Goal: Task Accomplishment & Management: Use online tool/utility

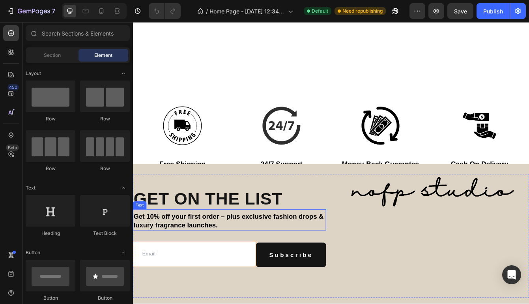
scroll to position [2366, 0]
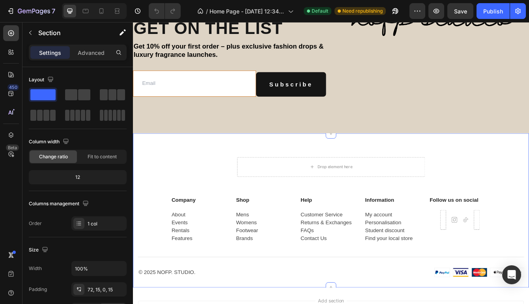
click at [211, 172] on div "Drop element here Row Company Text block About Events Rentals Features Text Sho…" at bounding box center [369, 247] width 473 height 184
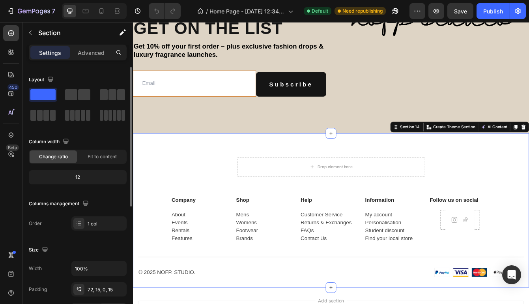
scroll to position [222, 0]
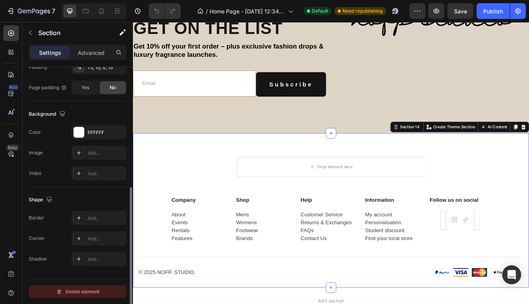
click at [84, 291] on div "Delete element" at bounding box center [77, 291] width 43 height 9
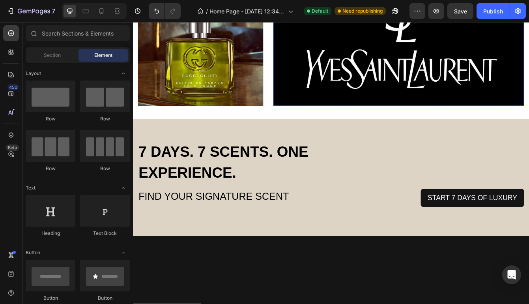
scroll to position [1122, 0]
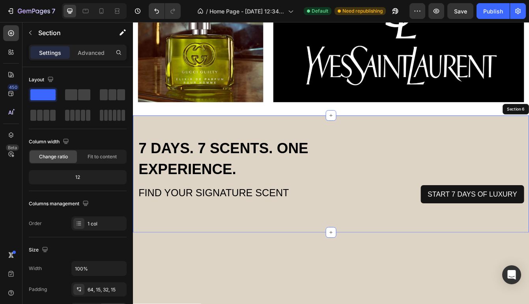
click at [459, 146] on div "7 DAYS. 7 SCENTS. ONE EXPERIENCE. Text block FIND YOUR SIGNATURE SCENT Heading …" at bounding box center [369, 204] width 473 height 140
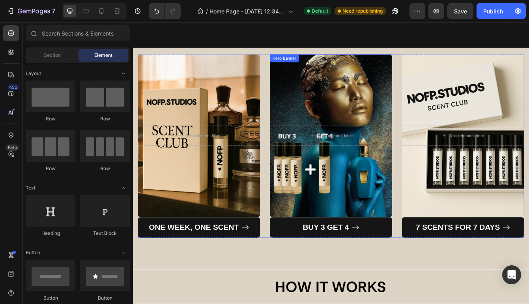
scroll to position [1604, 0]
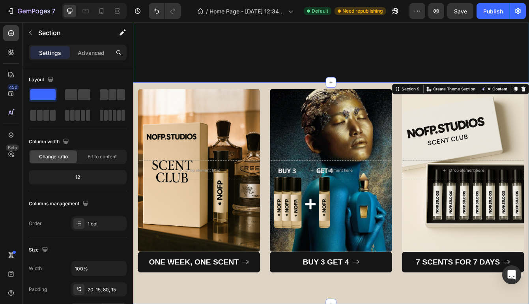
scroll to position [1600, 0]
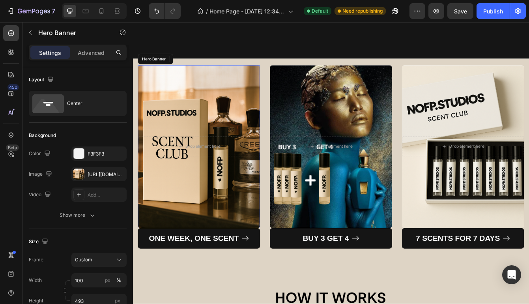
click at [270, 97] on div "Overlay" at bounding box center [212, 171] width 146 height 194
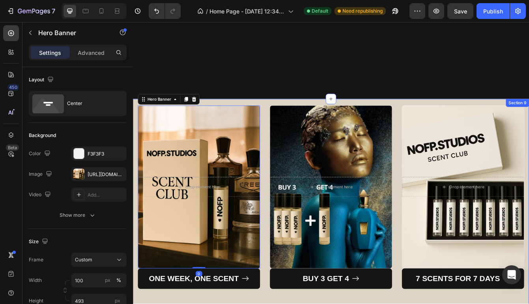
scroll to position [1524, 0]
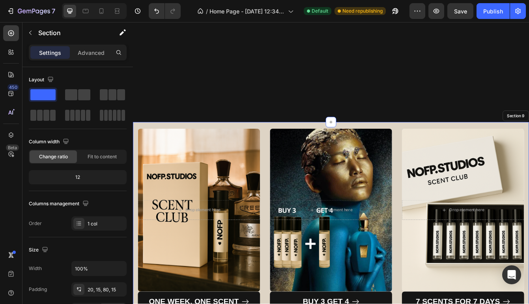
click at [278, 144] on div "Drop element here Hero Banner 0 ONE WEEK, ONE SCENT Button Drop element here He…" at bounding box center [369, 274] width 473 height 265
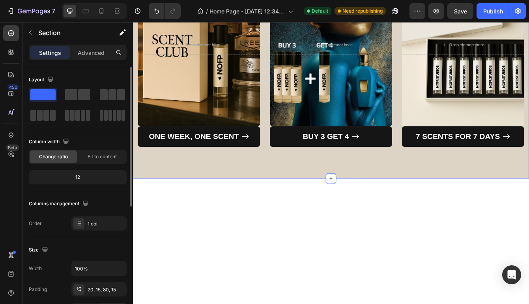
scroll to position [222, 0]
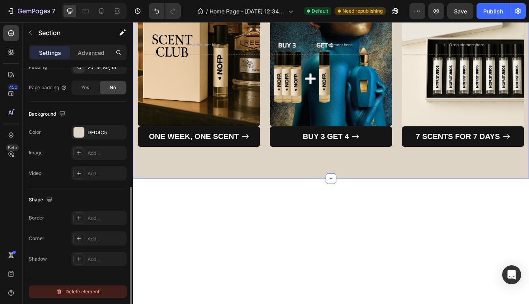
click at [95, 292] on div "Delete element" at bounding box center [77, 291] width 43 height 9
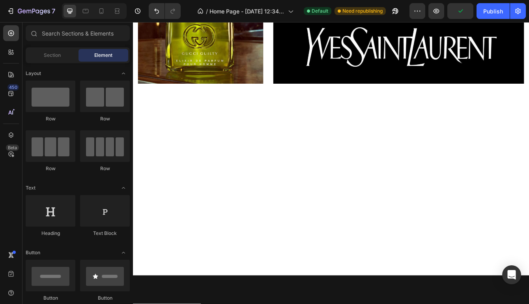
scroll to position [1143, 0]
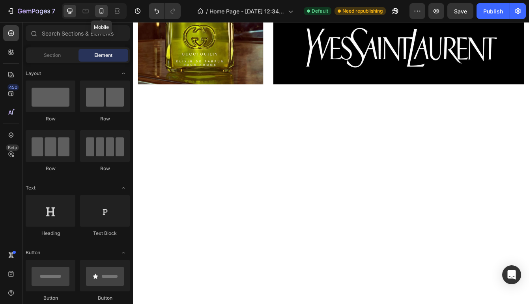
click at [106, 13] on div at bounding box center [101, 11] width 13 height 13
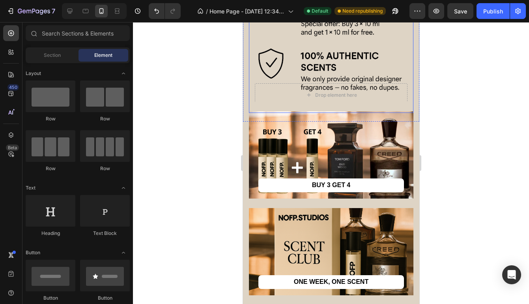
scroll to position [1453, 0]
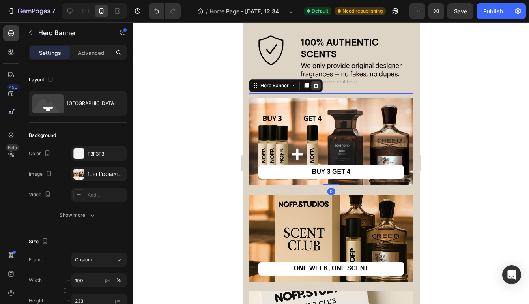
click at [317, 88] on icon at bounding box center [315, 86] width 5 height 6
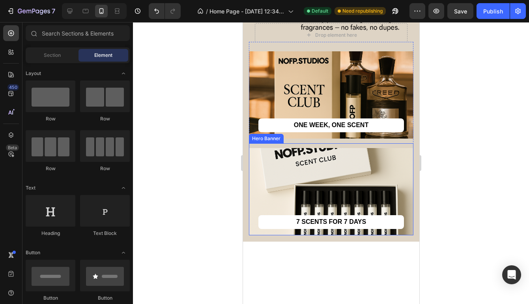
scroll to position [1500, 0]
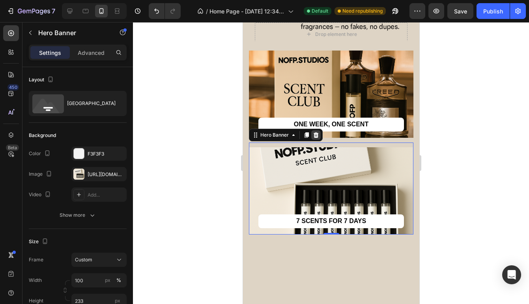
click at [317, 138] on icon at bounding box center [315, 135] width 5 height 6
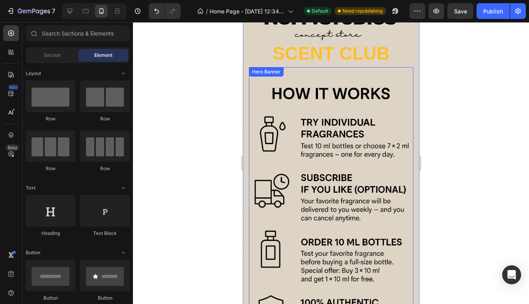
scroll to position [1235, 0]
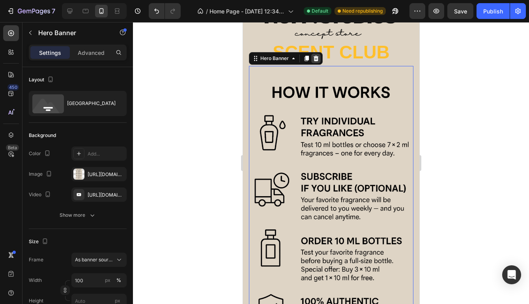
click at [318, 61] on icon at bounding box center [315, 58] width 6 height 6
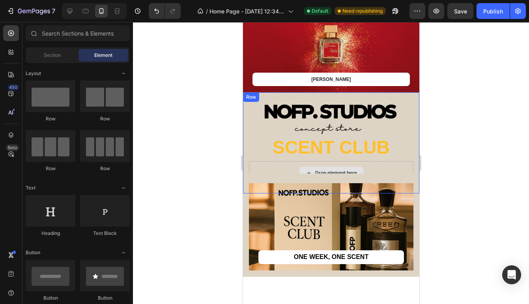
scroll to position [1145, 0]
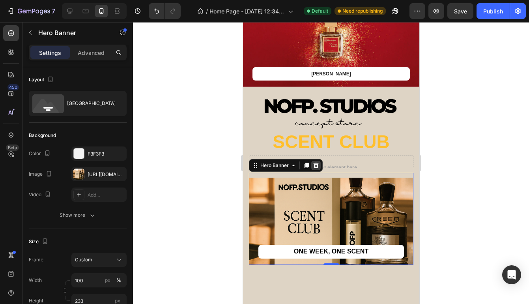
click at [319, 165] on div at bounding box center [315, 165] width 9 height 9
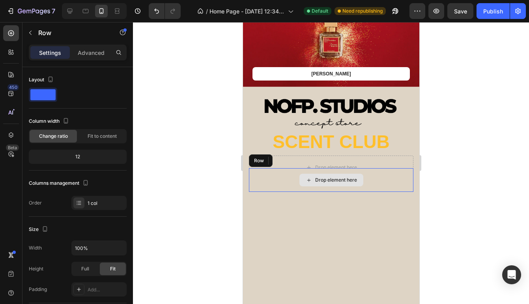
click at [276, 174] on div "Drop element here" at bounding box center [330, 180] width 164 height 24
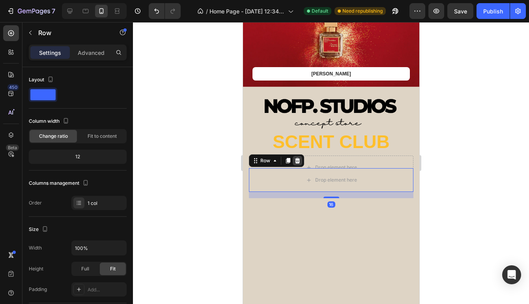
click at [296, 159] on icon at bounding box center [297, 161] width 5 height 6
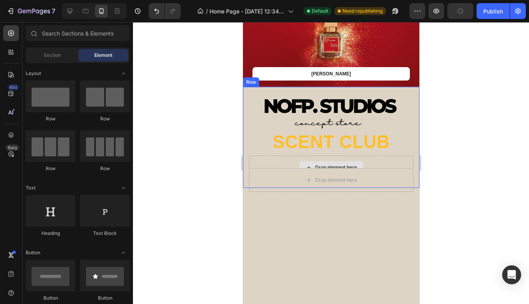
click at [267, 162] on div "Drop element here" at bounding box center [330, 167] width 164 height 24
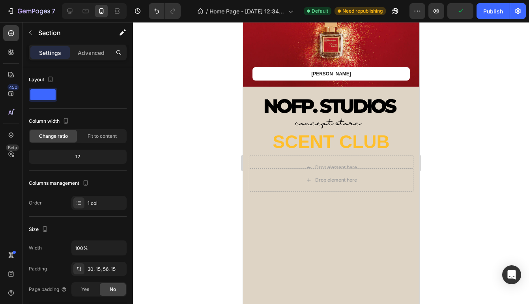
click at [276, 189] on div "Drop element here" at bounding box center [330, 180] width 164 height 24
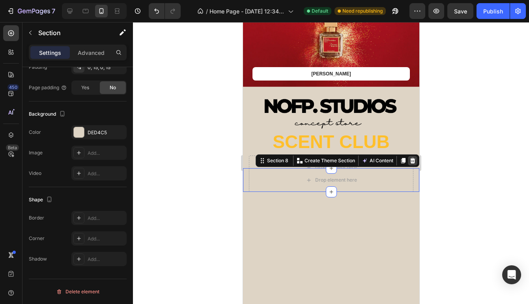
click at [412, 162] on icon at bounding box center [412, 161] width 5 height 6
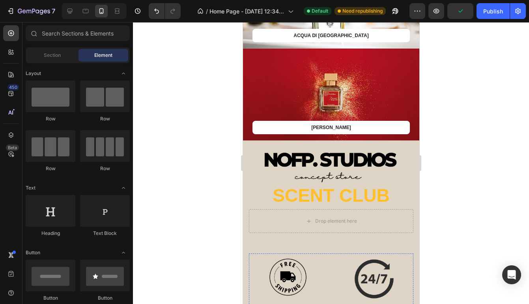
scroll to position [1075, 0]
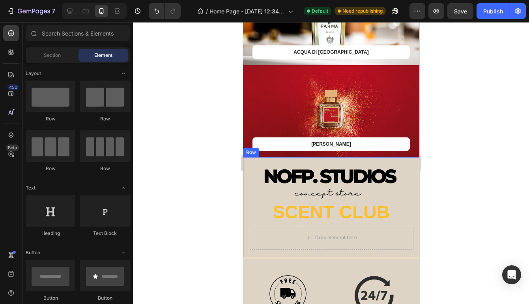
click at [247, 163] on div "Image SCENT CLUB Heading Drop element here Row" at bounding box center [331, 207] width 176 height 101
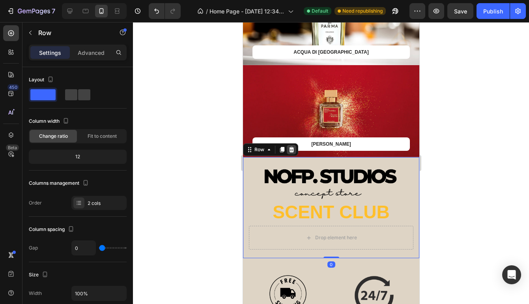
click at [291, 151] on icon at bounding box center [291, 150] width 5 height 6
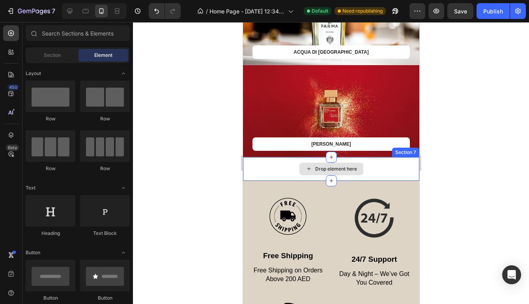
click at [258, 158] on div "Drop element here" at bounding box center [331, 169] width 176 height 24
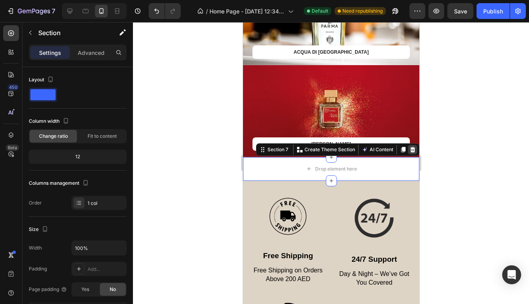
click at [411, 149] on icon at bounding box center [412, 149] width 6 height 6
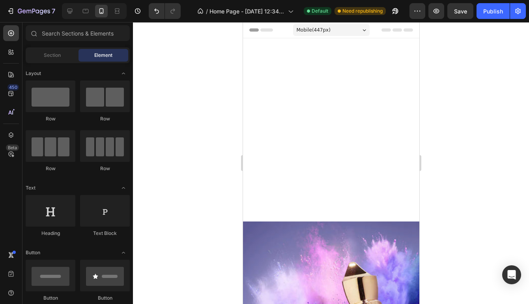
scroll to position [0, 0]
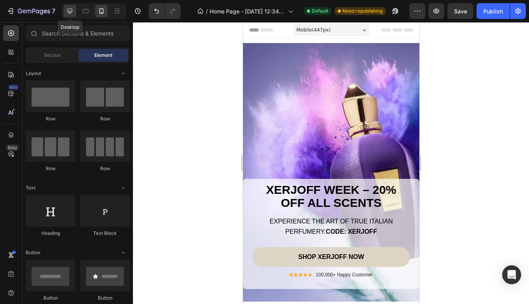
click at [73, 10] on icon at bounding box center [70, 11] width 8 height 8
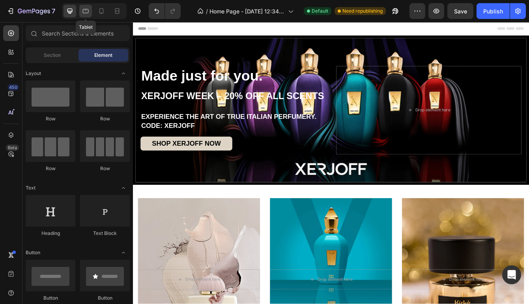
click at [84, 9] on icon at bounding box center [86, 11] width 8 height 8
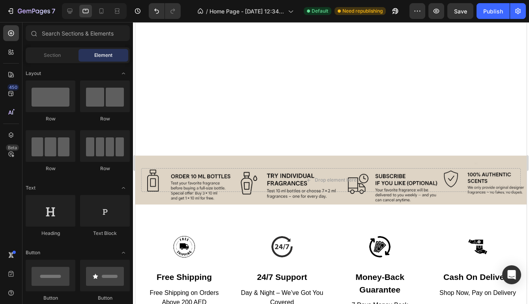
scroll to position [1236, 0]
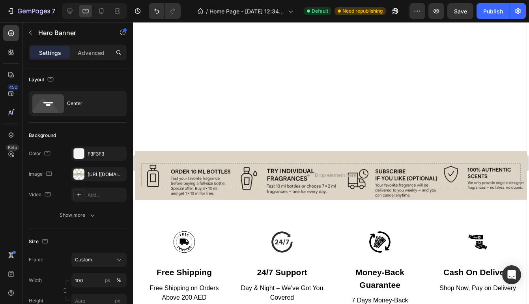
scroll to position [1244, 0]
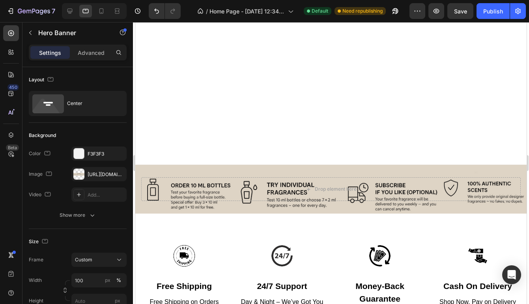
click at [170, 168] on div "Drop element here" at bounding box center [330, 188] width 391 height 49
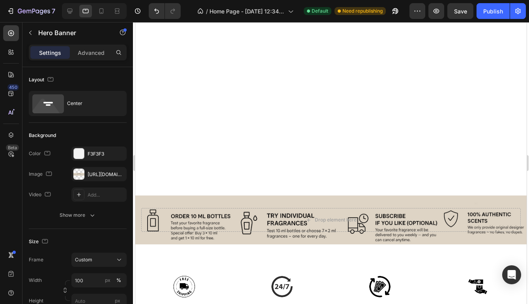
scroll to position [1214, 0]
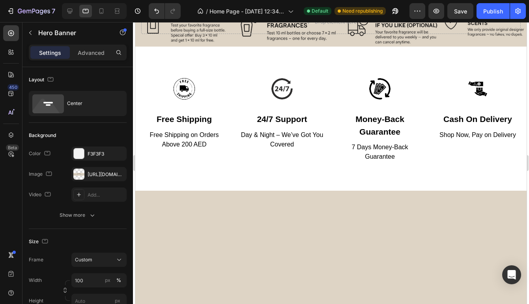
click at [146, 41] on div "Drop element here" at bounding box center [330, 22] width 391 height 49
click at [250, 44] on div "Drop element here" at bounding box center [330, 22] width 391 height 49
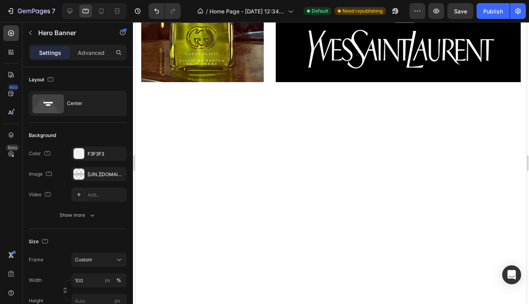
scroll to position [1119, 0]
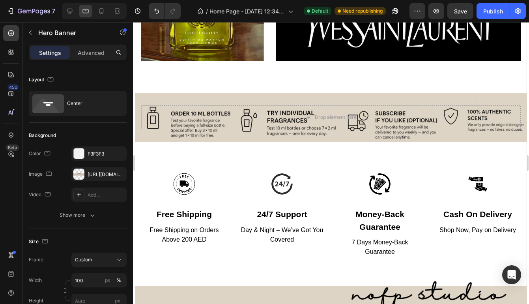
click at [213, 101] on div "Drop element here" at bounding box center [330, 117] width 391 height 49
click at [140, 97] on div "Drop element here" at bounding box center [330, 117] width 391 height 49
click at [236, 139] on div "Drop element here" at bounding box center [330, 117] width 391 height 49
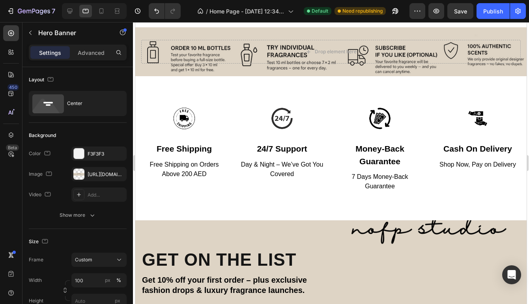
scroll to position [1351, 0]
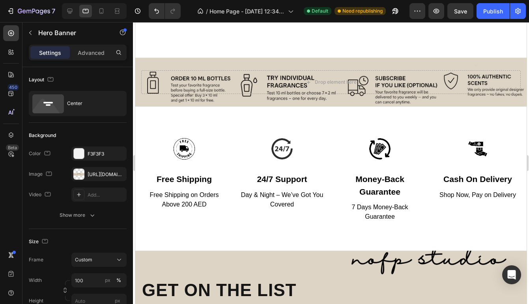
click at [256, 75] on div "Drop element here" at bounding box center [330, 82] width 379 height 24
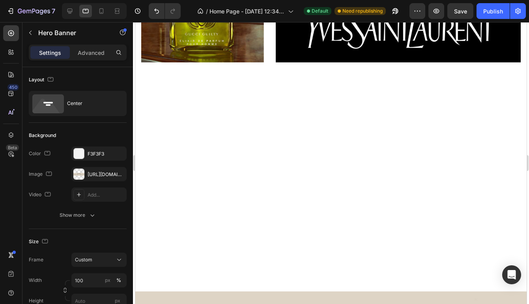
scroll to position [1117, 0]
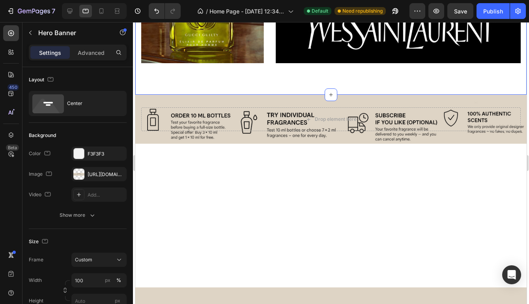
click at [261, 106] on div "Drop element here" at bounding box center [330, 119] width 391 height 49
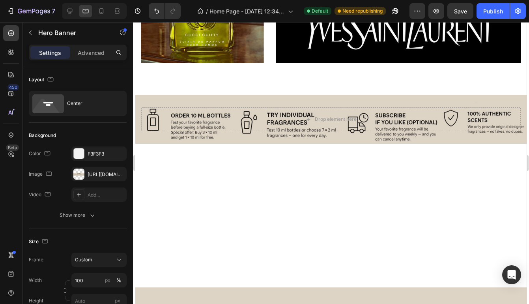
click at [174, 137] on div "Drop element here" at bounding box center [330, 119] width 391 height 49
click at [233, 95] on div "Drop element here" at bounding box center [330, 119] width 391 height 49
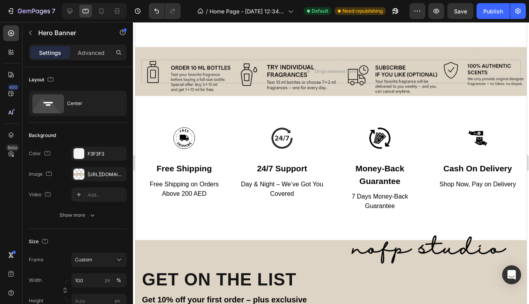
scroll to position [1351, 0]
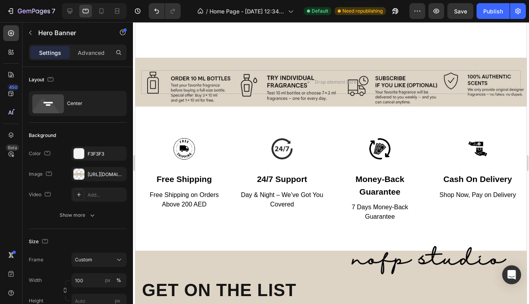
click at [253, 69] on div "Drop element here" at bounding box center [330, 82] width 391 height 49
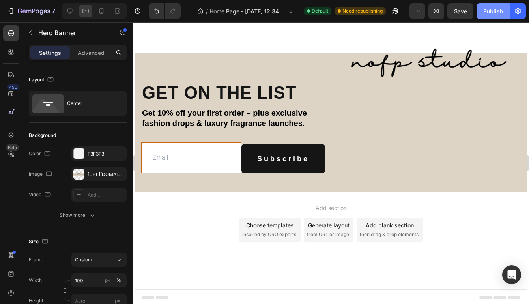
click at [492, 10] on div "Publish" at bounding box center [493, 11] width 20 height 8
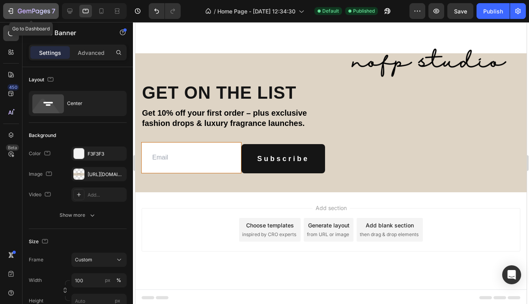
click at [8, 9] on icon "button" at bounding box center [11, 11] width 8 height 8
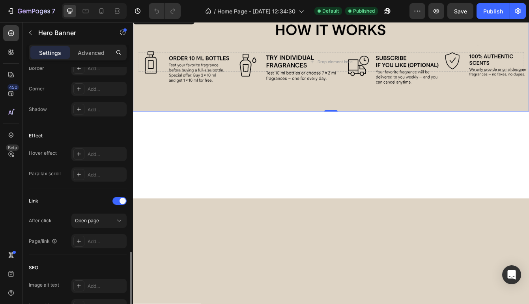
scroll to position [438, 0]
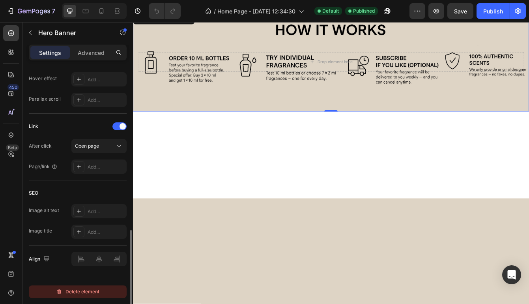
click at [82, 293] on div "Delete element" at bounding box center [77, 291] width 43 height 9
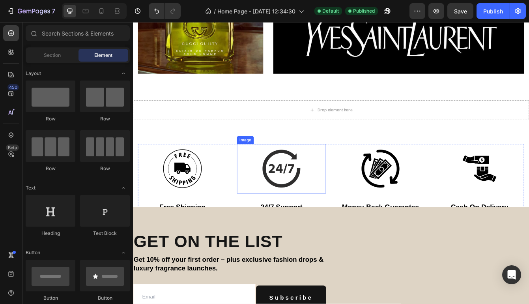
scroll to position [1162, 0]
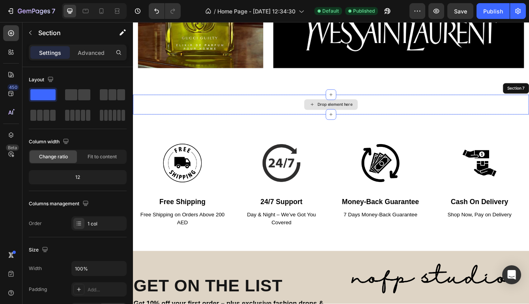
click at [230, 121] on div "Drop element here" at bounding box center [369, 121] width 473 height 24
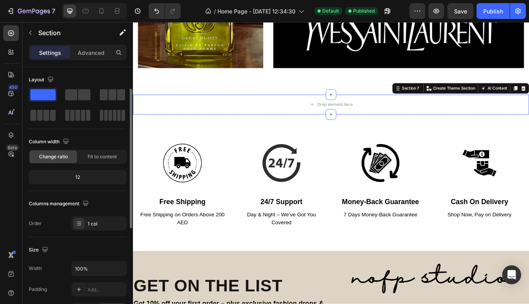
scroll to position [222, 0]
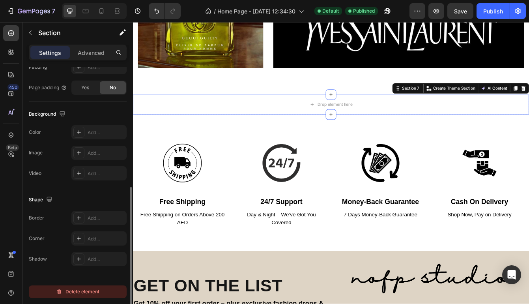
click at [78, 291] on div "Delete element" at bounding box center [77, 291] width 43 height 9
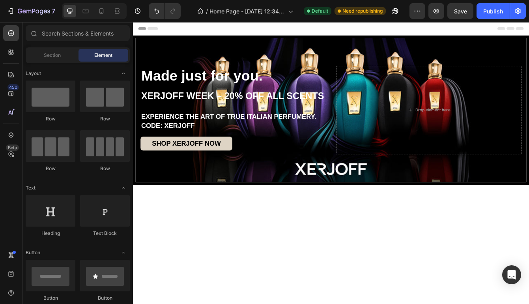
scroll to position [0, 0]
click at [495, 10] on div "Publish" at bounding box center [493, 11] width 20 height 8
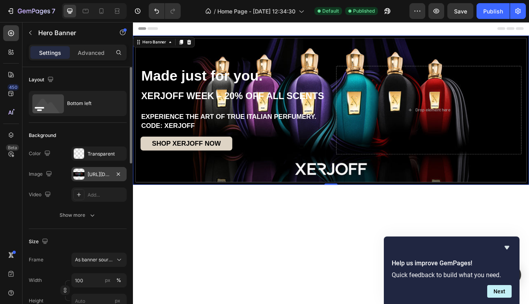
click at [111, 172] on div "https://cdn.shopify.com/s/files/1/0732/6810/1368/files/gempages_572698794609607…" at bounding box center [98, 174] width 55 height 14
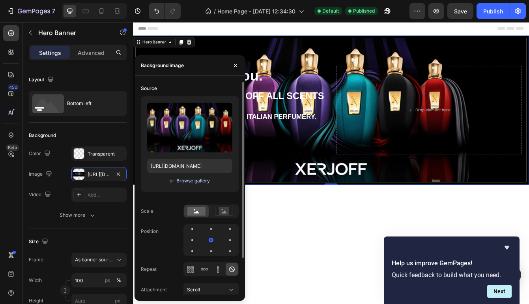
click at [191, 179] on div "Browse gallery" at bounding box center [193, 180] width 34 height 7
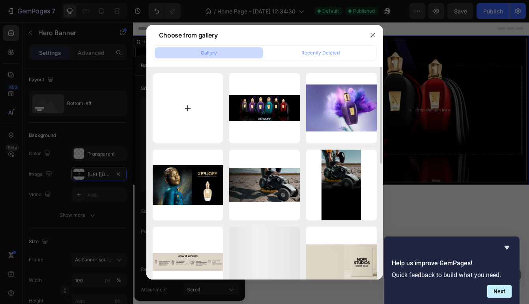
click at [194, 108] on input "file" at bounding box center [188, 108] width 71 height 71
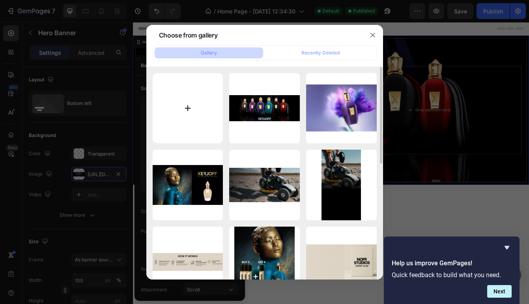
type input "C:\fakepath\w12.png"
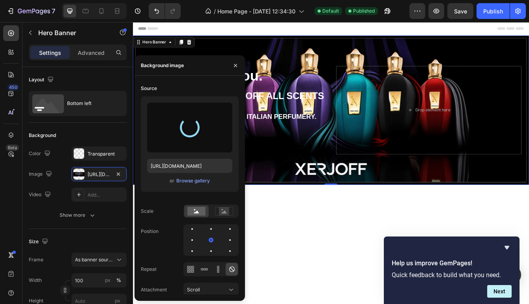
type input "https://cdn.shopify.com/s/files/1/0732/6810/1368/files/gempages_572698794609607…"
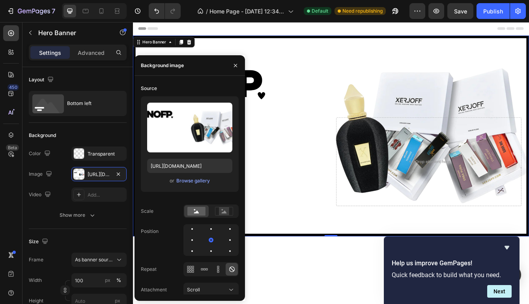
click at [329, 83] on div "Overlay" at bounding box center [369, 157] width 467 height 233
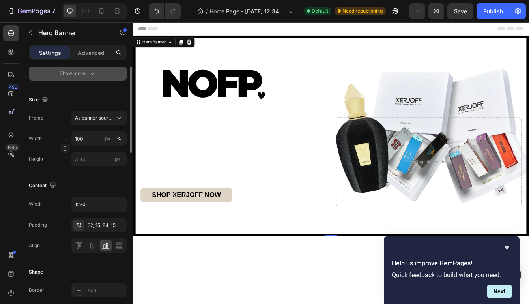
scroll to position [175, 0]
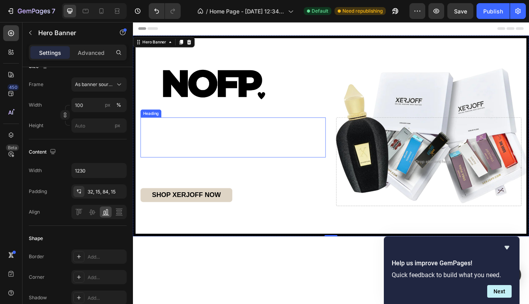
click at [195, 153] on strong "Made just for you." at bounding box center [215, 147] width 145 height 19
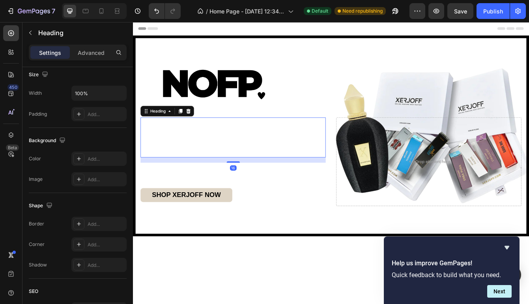
scroll to position [0, 0]
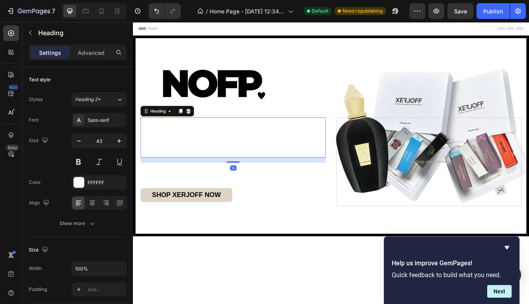
click at [196, 151] on strong "Made just for you." at bounding box center [215, 147] width 145 height 19
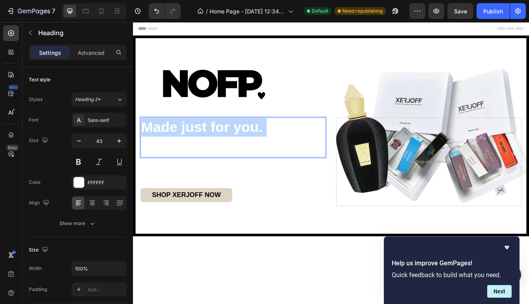
click at [196, 151] on strong "Made just for you." at bounding box center [215, 147] width 145 height 19
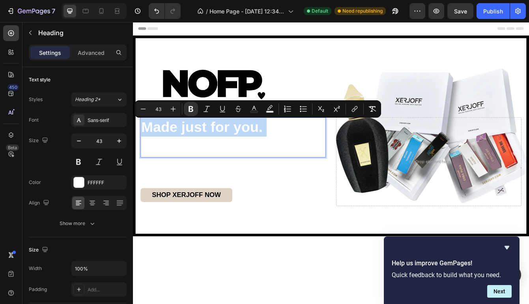
click at [196, 151] on strong "Made just for you." at bounding box center [215, 147] width 145 height 19
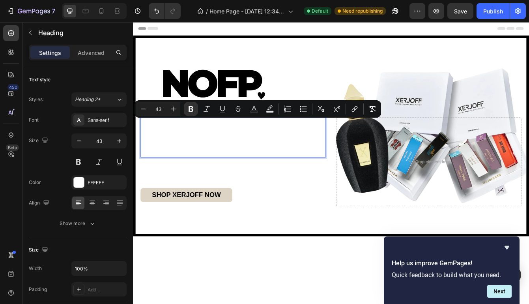
click at [196, 151] on strong "Made just for you." at bounding box center [215, 147] width 145 height 19
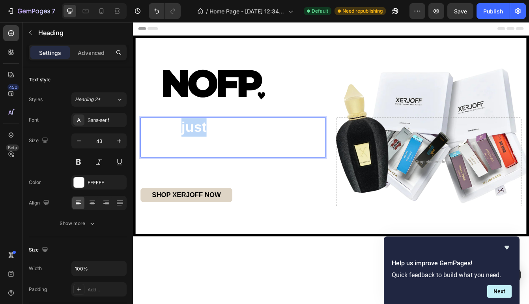
click at [196, 151] on strong "Made just for you." at bounding box center [215, 147] width 145 height 19
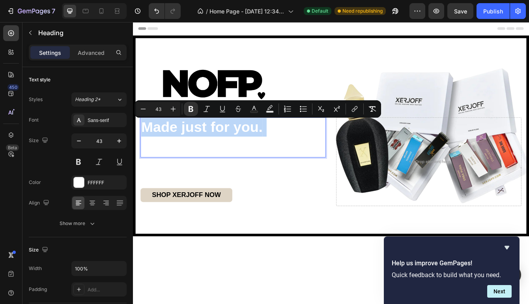
click at [178, 151] on strong "Made just for you." at bounding box center [215, 147] width 145 height 19
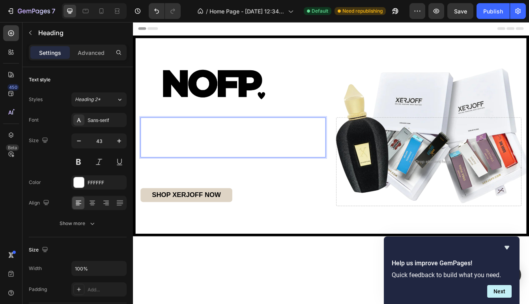
click at [156, 151] on strong "Made just for you." at bounding box center [215, 147] width 145 height 19
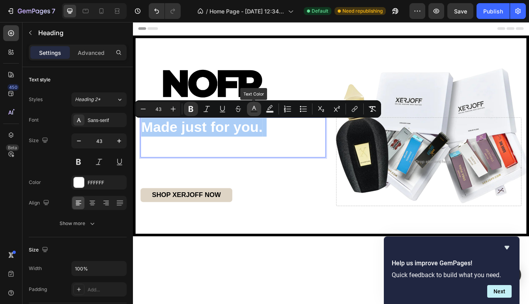
click at [250, 111] on icon "Editor contextual toolbar" at bounding box center [254, 109] width 8 height 8
type input "FFFFFF"
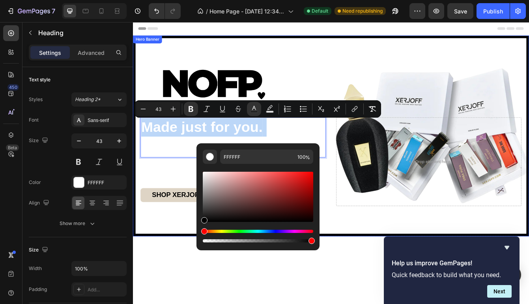
type input "000000"
drag, startPoint x: 337, startPoint y: 194, endPoint x: 208, endPoint y: 267, distance: 148.0
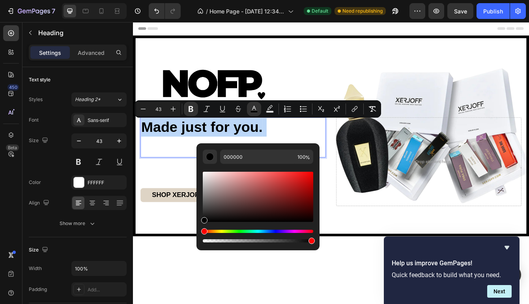
type input "28"
click at [160, 174] on span "XERJOFF WEEK – 20% OFF ALL SCENTS" at bounding box center [252, 172] width 219 height 12
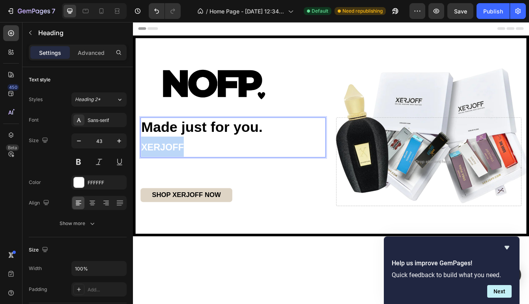
click at [160, 174] on span "XERJOFF WEEK – 20% OFF ALL SCENTS" at bounding box center [252, 172] width 219 height 12
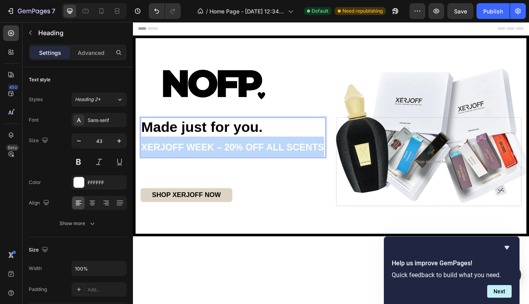
click at [160, 174] on span "XERJOFF WEEK – 20% OFF ALL SCENTS" at bounding box center [252, 172] width 219 height 12
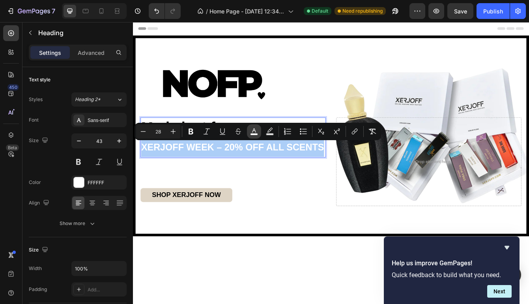
click at [250, 133] on icon "Editor contextual toolbar" at bounding box center [254, 131] width 8 height 8
type input "FFFFFF"
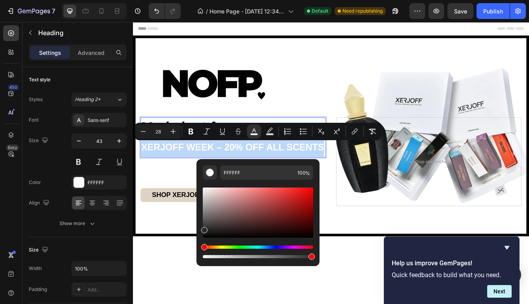
type input "000000"
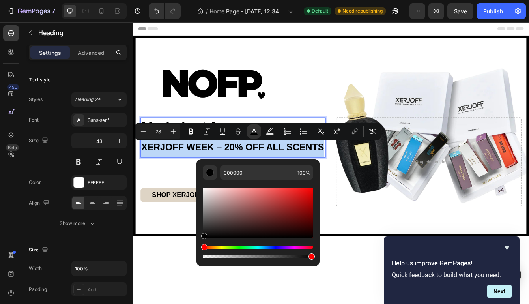
drag, startPoint x: 339, startPoint y: 210, endPoint x: 201, endPoint y: 304, distance: 166.8
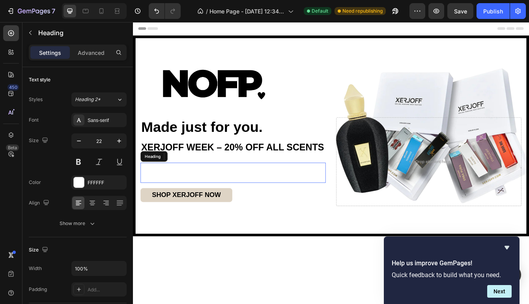
click at [173, 207] on span "CODE: XERJOFF" at bounding box center [175, 207] width 64 height 9
click at [181, 202] on h2 "EXPERIENCE THE ART OF TRUE ITALIAN PERFUMERY. CODE: XERJOFF" at bounding box center [252, 202] width 221 height 24
click at [181, 202] on p "EXPERIENCE THE ART OF TRUE ITALIAN PERFUMERY. CODE: XERJOFF" at bounding box center [253, 202] width 220 height 22
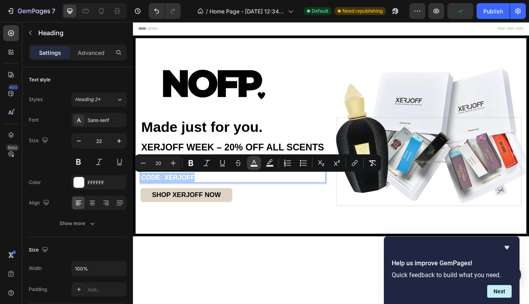
click at [257, 162] on icon "Editor contextual toolbar" at bounding box center [254, 163] width 8 height 8
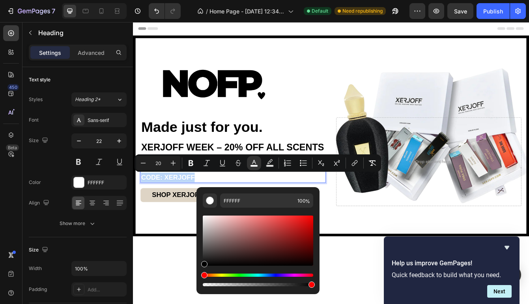
type input "000000"
drag, startPoint x: 336, startPoint y: 238, endPoint x: 208, endPoint y: 318, distance: 151.1
click at [220, 207] on p "EXPERIENCE THE ART OF TRUE ITALIAN PERFUMERY. CODE: XERJOFF" at bounding box center [253, 202] width 220 height 22
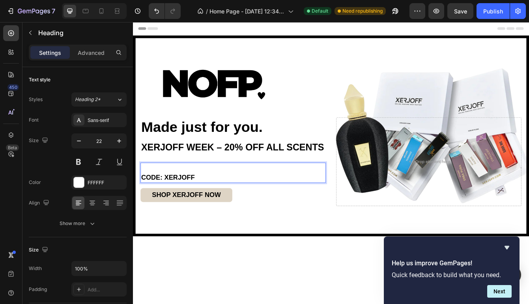
click at [203, 196] on span "EXPERIENCE THE ART OF TRUE ITALIAN PERFUMERY." at bounding box center [247, 196] width 209 height 9
click at [203, 194] on span "EXPERIENCE THE ART OF TRUE ITALIAN PERFUMERY." at bounding box center [247, 196] width 209 height 9
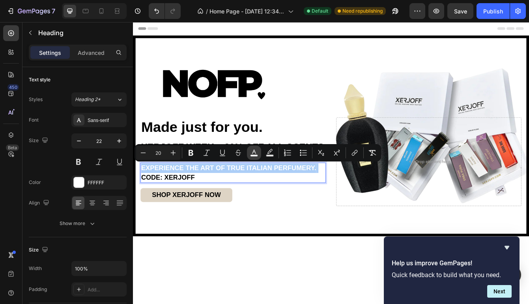
click at [254, 151] on icon "Editor contextual toolbar" at bounding box center [254, 153] width 8 height 8
type input "FFFFFF"
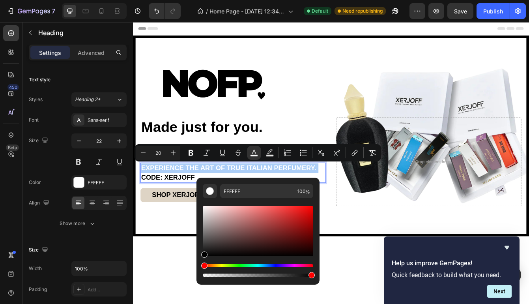
drag, startPoint x: 204, startPoint y: 208, endPoint x: 201, endPoint y: 259, distance: 50.9
click at [201, 259] on div "FFFFFF 100 %" at bounding box center [257, 227] width 123 height 101
type input "000000"
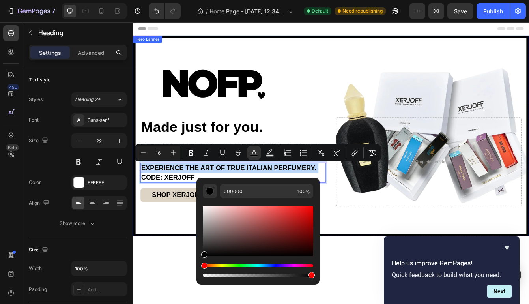
click at [418, 263] on div "⁠⁠⁠⁠⁠⁠⁠ Made just for you. XERJOFF WEEK – 20% OFF ALL SCENTS Heading EXPERIENCE…" at bounding box center [369, 198] width 467 height 151
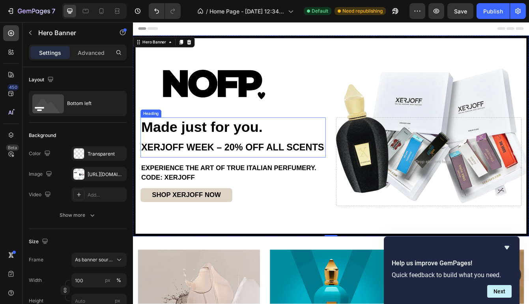
click at [196, 168] on span "XERJOFF WEEK – 20% OFF ALL SCENTS" at bounding box center [252, 172] width 219 height 12
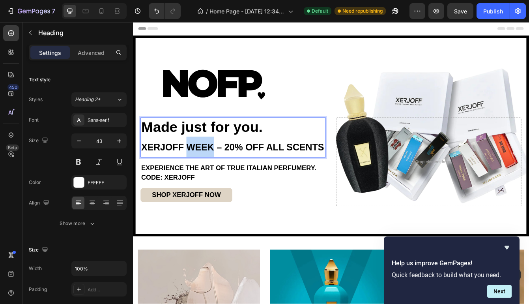
click at [196, 168] on span "XERJOFF WEEK – 20% OFF ALL SCENTS" at bounding box center [252, 172] width 219 height 12
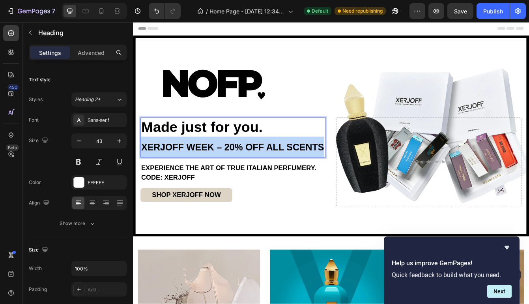
click at [196, 168] on span "XERJOFF WEEK – 20% OFF ALL SCENTS" at bounding box center [252, 172] width 219 height 12
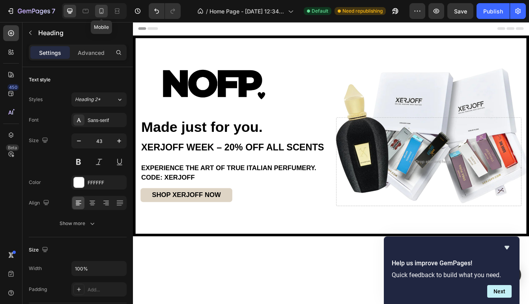
click at [103, 9] on icon at bounding box center [101, 11] width 4 height 6
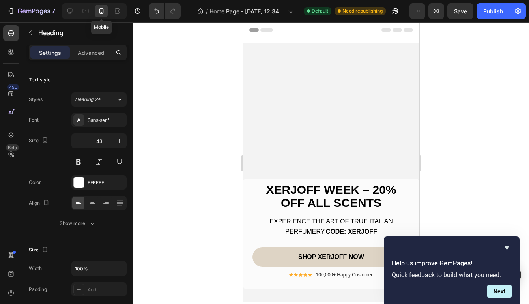
type input "35"
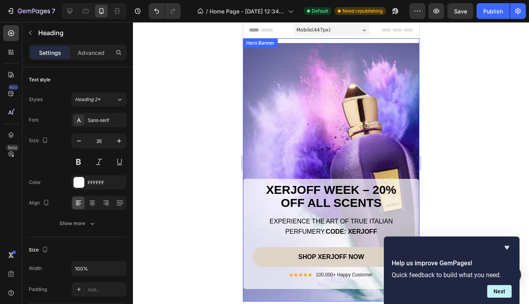
click at [316, 105] on div "Overlay" at bounding box center [331, 172] width 176 height 258
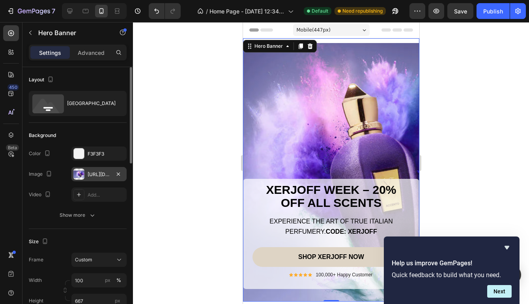
click at [98, 176] on div "https://cdn.shopify.com/s/files/1/0732/6810/1368/files/gempages_572698794609607…" at bounding box center [99, 174] width 23 height 7
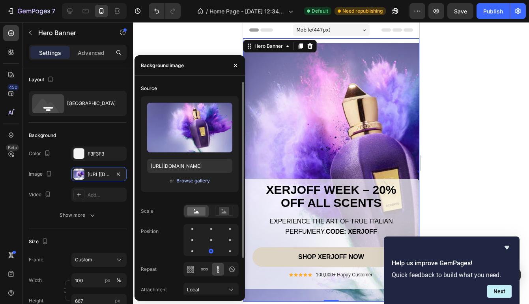
click at [196, 179] on div "Browse gallery" at bounding box center [193, 180] width 34 height 7
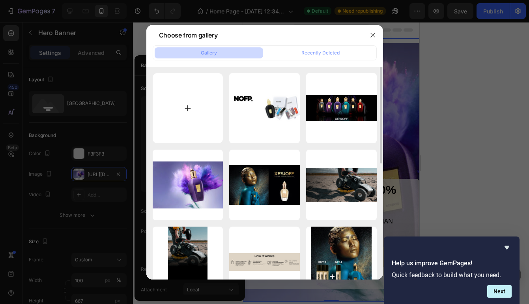
click at [194, 107] on input "file" at bounding box center [188, 108] width 71 height 71
type input "C:\fakepath\w1.png"
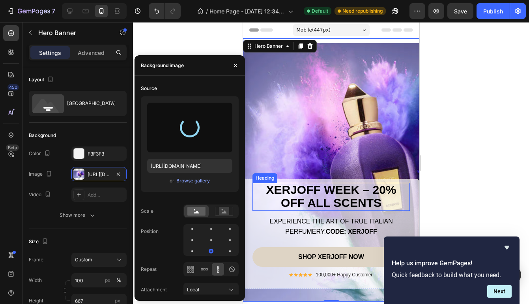
type input "https://cdn.shopify.com/s/files/1/0732/6810/1368/files/gempages_572698794609607…"
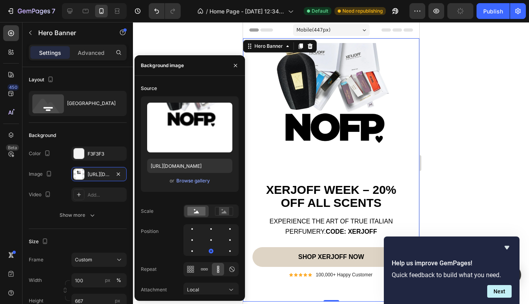
click at [452, 104] on div at bounding box center [331, 163] width 396 height 282
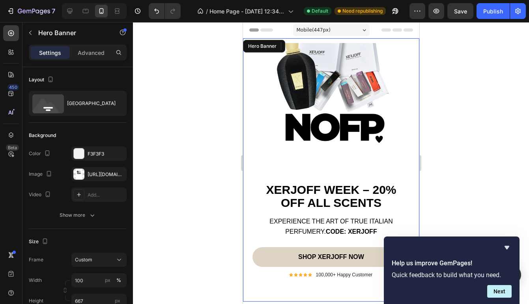
click at [336, 80] on div "Overlay" at bounding box center [331, 172] width 176 height 258
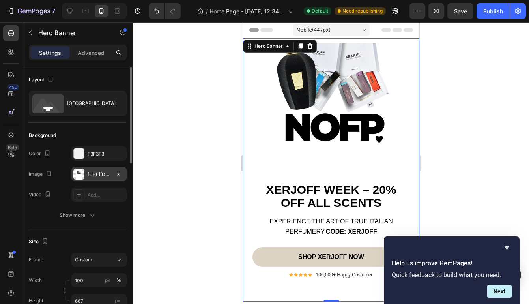
click at [97, 175] on div "https://cdn.shopify.com/s/files/1/0732/6810/1368/files/gempages_572698794609607…" at bounding box center [99, 174] width 23 height 7
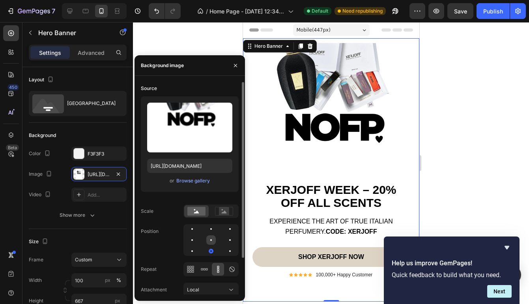
click at [209, 243] on div at bounding box center [210, 239] width 9 height 9
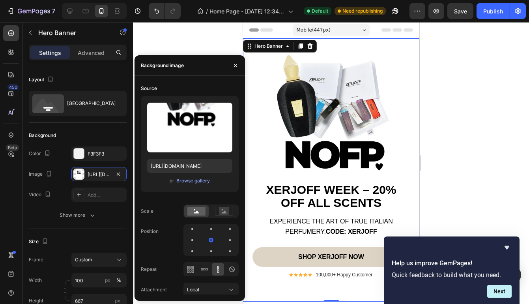
click at [479, 130] on div at bounding box center [331, 163] width 396 height 282
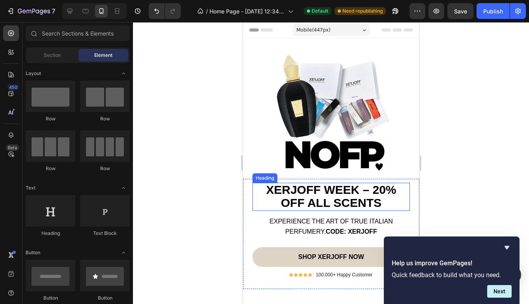
click at [358, 197] on strong "XERJOFF WEEK – 20% OFF ALL SCENTS" at bounding box center [330, 196] width 130 height 26
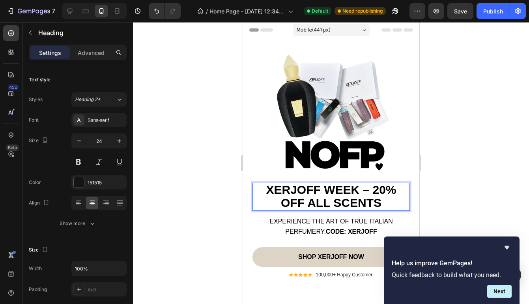
click at [344, 189] on strong "XERJOFF WEEK – 20% OFF ALL SCENTS" at bounding box center [330, 196] width 130 height 26
click at [381, 194] on strong "XERJOFF WEEK – 20% OFF ALL SCENTS" at bounding box center [330, 196] width 130 height 26
click at [375, 193] on strong "XERJOFF WEEK – 20% OFF ALL SCENTS" at bounding box center [330, 196] width 130 height 26
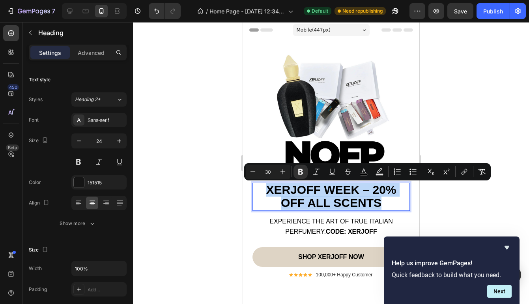
click at [375, 193] on strong "XERJOFF WEEK – 20% OFF ALL SCENTS" at bounding box center [330, 196] width 130 height 26
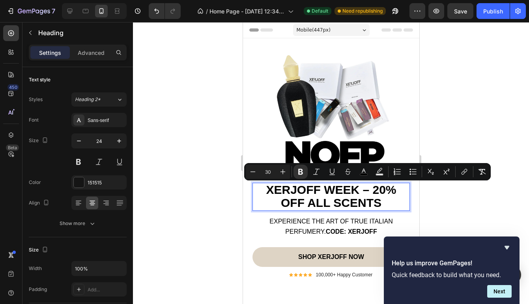
click at [371, 190] on strong "XERJOFF WEEK – 20% OFF ALL SCENTS" at bounding box center [330, 196] width 130 height 26
drag, startPoint x: 371, startPoint y: 190, endPoint x: 380, endPoint y: 203, distance: 16.2
click at [380, 203] on strong "XERJOFF WEEK – 20% OFF ALL SCENTS" at bounding box center [330, 196] width 130 height 26
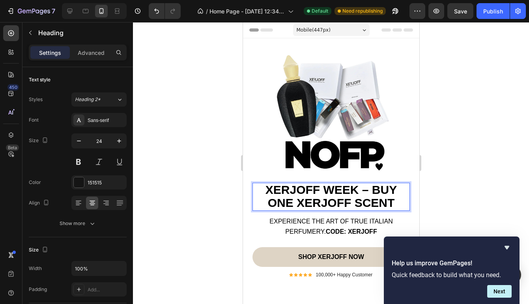
click at [324, 195] on strong "XERJOFF WEEK – BUY ONE XERJOFF SCENT" at bounding box center [330, 196] width 131 height 26
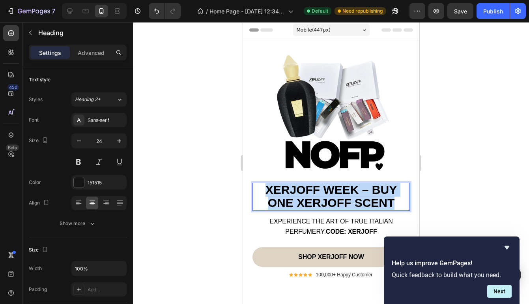
click at [324, 195] on strong "XERJOFF WEEK – BUY ONE XERJOFF SCENT" at bounding box center [330, 196] width 131 height 26
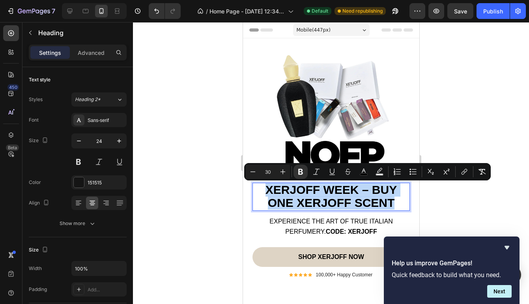
click at [324, 195] on strong "XERJOFF WEEK – BUY ONE XERJOFF SCENT" at bounding box center [330, 196] width 131 height 26
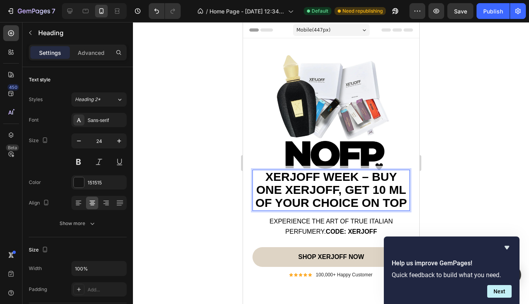
click at [512, 133] on div at bounding box center [331, 163] width 396 height 282
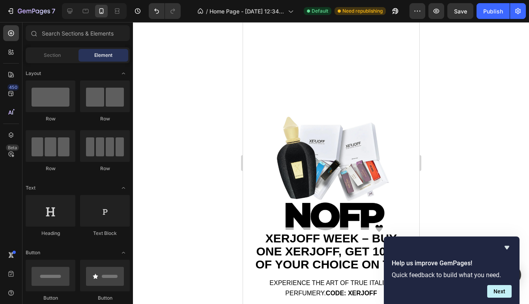
scroll to position [312, 0]
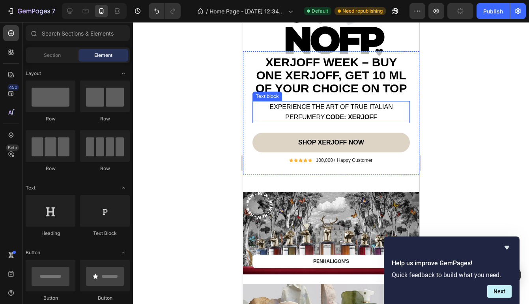
click at [351, 114] on strong "XERJOFF" at bounding box center [361, 117] width 29 height 7
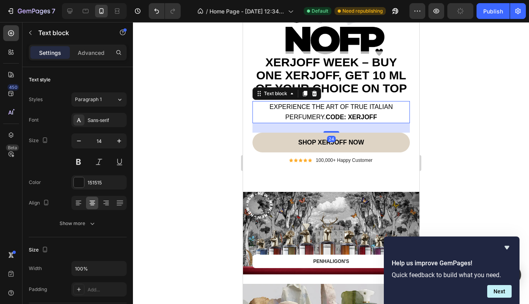
click at [351, 114] on strong "XERJOFF" at bounding box center [361, 117] width 29 height 7
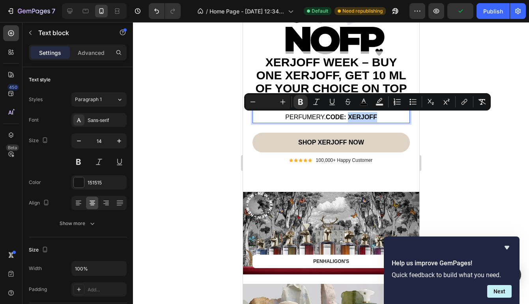
click at [351, 114] on strong "XERJOFF" at bounding box center [361, 117] width 29 height 7
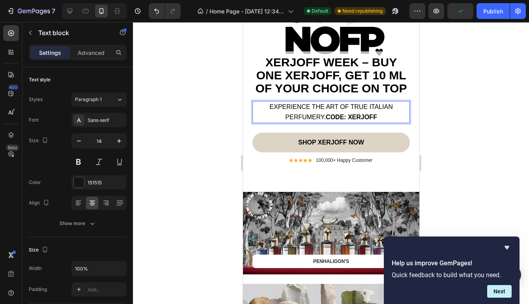
click at [351, 114] on strong "XERJOFF" at bounding box center [361, 117] width 29 height 7
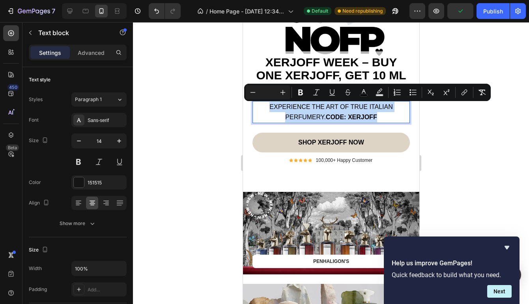
click at [351, 114] on strong "XERJOFF" at bounding box center [361, 117] width 29 height 7
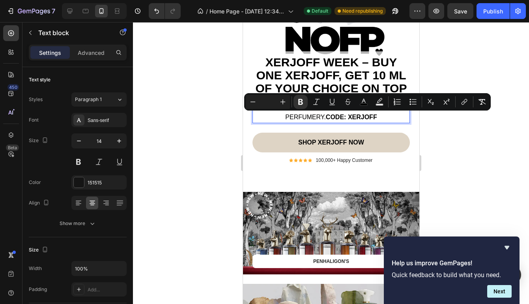
drag, startPoint x: 385, startPoint y: 118, endPoint x: 327, endPoint y: 118, distance: 57.6
click at [327, 118] on p "EXPERIENCE THE ART OF TRUE ITALIAN PERFUMERY. CODE: XERJOFF" at bounding box center [331, 112] width 156 height 21
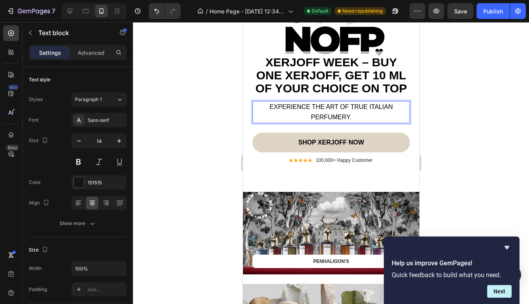
click at [445, 117] on div at bounding box center [331, 163] width 396 height 282
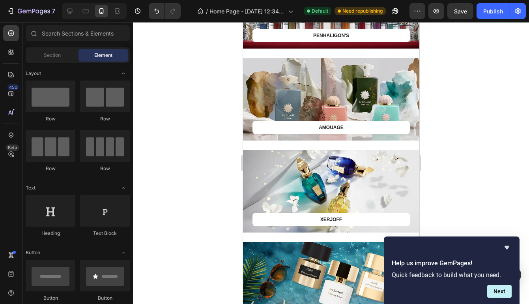
scroll to position [383, 0]
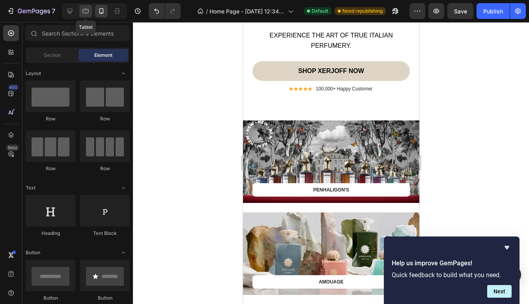
click at [86, 13] on icon at bounding box center [86, 11] width 6 height 4
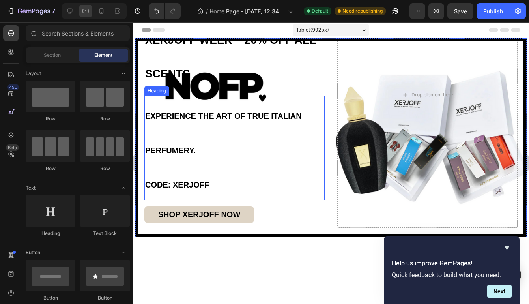
click at [155, 119] on span "EXPERIENCE THE ART OF TRUE ITALIAN PERFUMERY." at bounding box center [223, 133] width 157 height 43
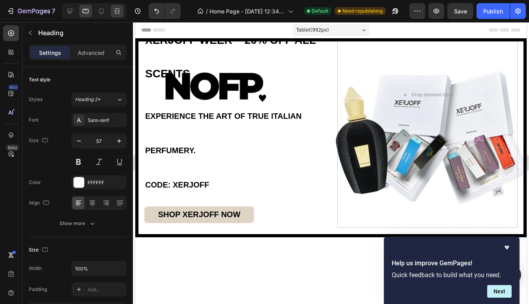
click at [113, 9] on div at bounding box center [117, 11] width 13 height 13
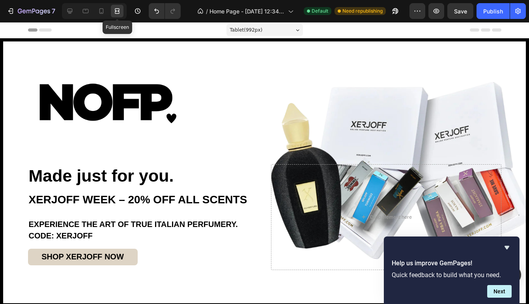
type input "22"
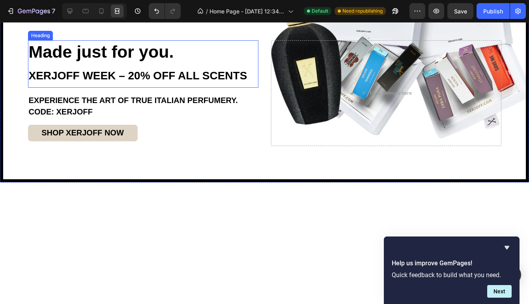
scroll to position [100, 0]
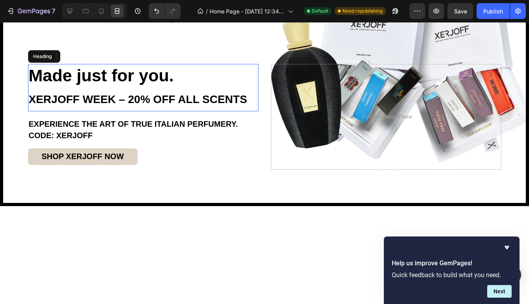
click at [104, 99] on span "XERJOFF WEEK – 20% OFF ALL SCENTS" at bounding box center [138, 99] width 219 height 12
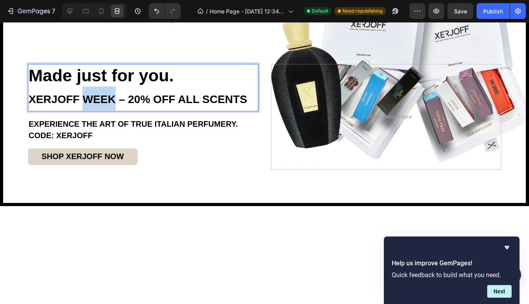
click at [104, 99] on span "XERJOFF WEEK – 20% OFF ALL SCENTS" at bounding box center [138, 99] width 219 height 12
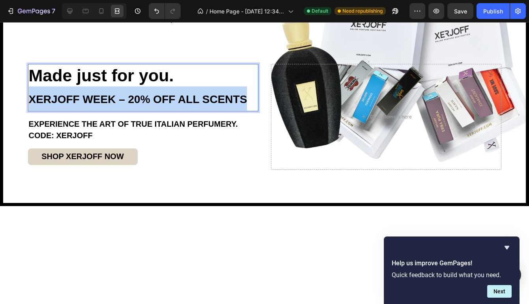
click at [104, 99] on span "XERJOFF WEEK – 20% OFF ALL SCENTS" at bounding box center [138, 99] width 219 height 12
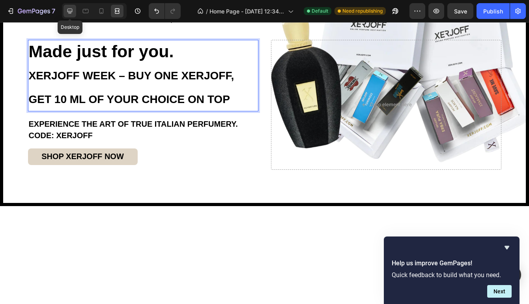
click at [73, 11] on icon at bounding box center [70, 11] width 8 height 8
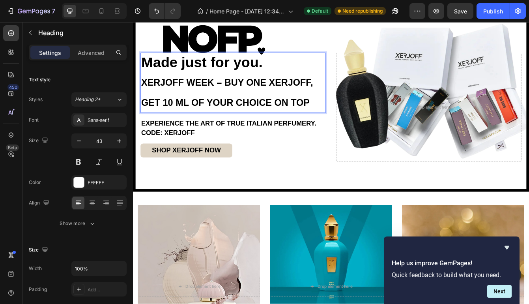
scroll to position [24, 0]
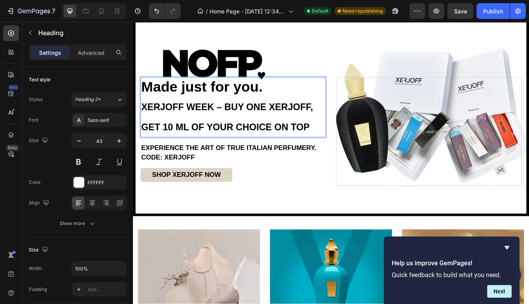
click at [148, 121] on strong "XERJOFF WEEK – BUY ONE XERJOFF, GET 10 ML OF YOUR CHOICE ON TOP" at bounding box center [245, 136] width 205 height 36
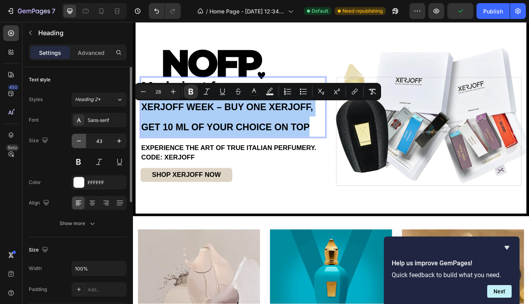
click at [77, 138] on icon "button" at bounding box center [79, 141] width 8 height 8
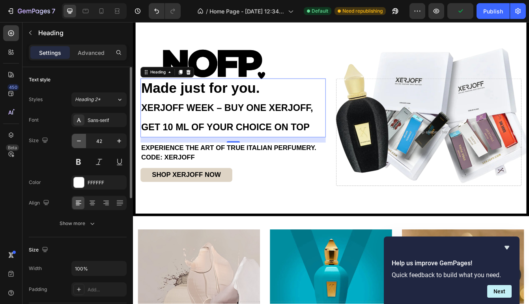
click at [77, 138] on icon "button" at bounding box center [79, 141] width 8 height 8
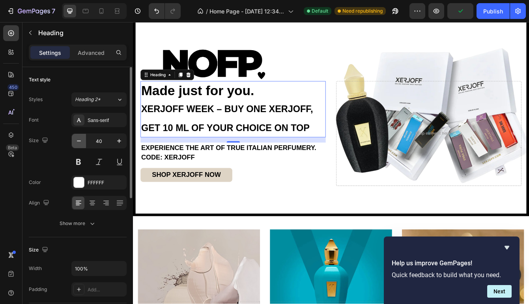
click at [77, 138] on icon "button" at bounding box center [79, 141] width 8 height 8
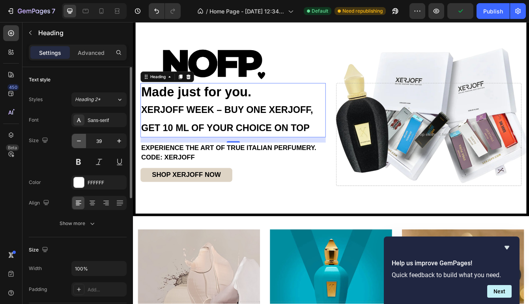
click at [77, 138] on icon "button" at bounding box center [79, 141] width 8 height 8
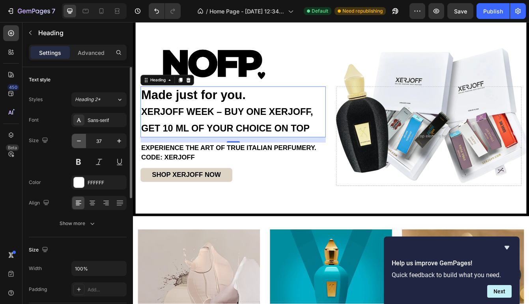
click at [77, 138] on icon "button" at bounding box center [79, 141] width 8 height 8
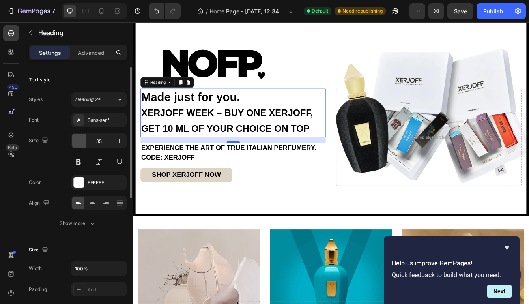
click at [77, 138] on icon "button" at bounding box center [79, 141] width 8 height 8
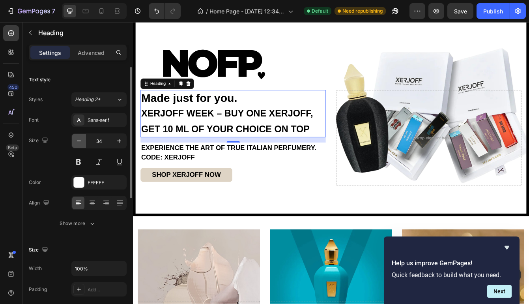
click at [77, 138] on icon "button" at bounding box center [79, 141] width 8 height 8
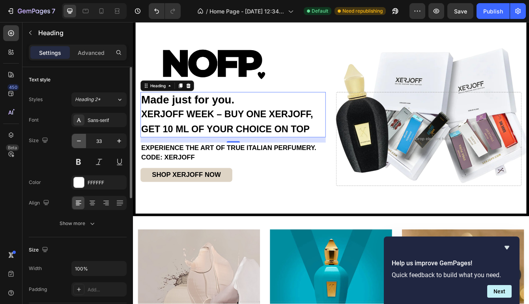
click at [77, 138] on icon "button" at bounding box center [79, 141] width 8 height 8
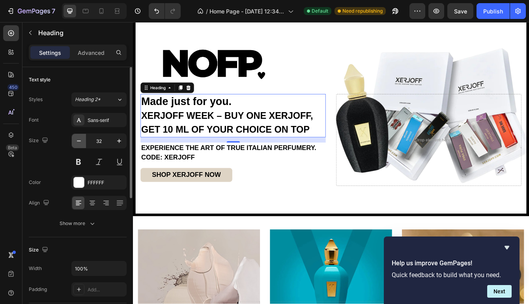
click at [77, 138] on icon "button" at bounding box center [79, 141] width 8 height 8
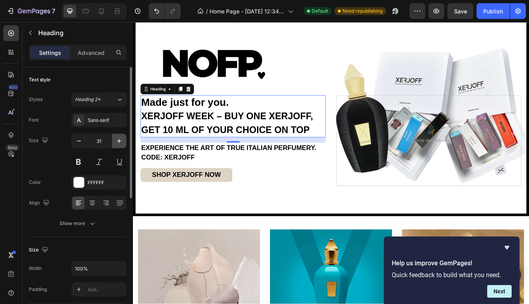
click at [121, 141] on icon "button" at bounding box center [119, 141] width 4 height 4
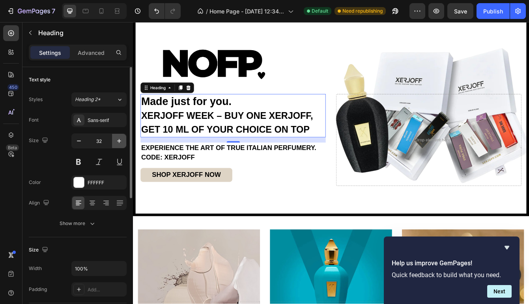
click at [121, 141] on icon "button" at bounding box center [119, 141] width 4 height 4
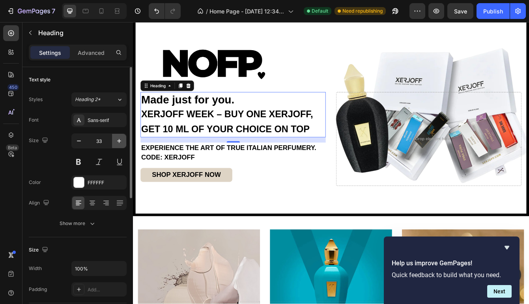
click at [121, 141] on icon "button" at bounding box center [119, 141] width 4 height 4
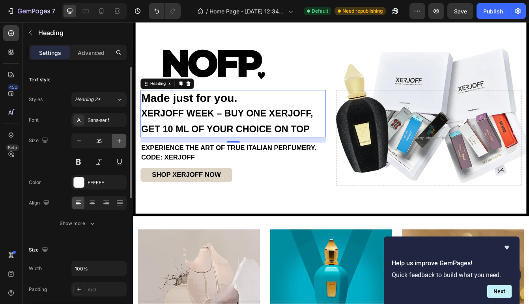
click at [121, 141] on icon "button" at bounding box center [119, 141] width 4 height 4
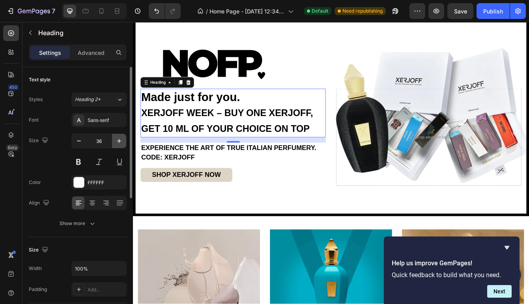
click at [121, 141] on icon "button" at bounding box center [119, 141] width 4 height 4
type input "37"
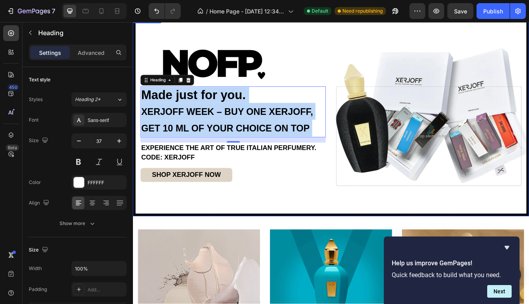
click at [305, 80] on div "Overlay" at bounding box center [369, 133] width 467 height 233
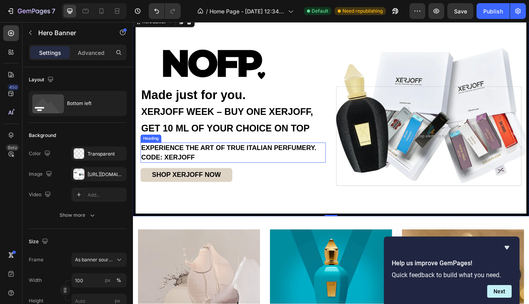
click at [179, 179] on h2 "EXPERIENCE THE ART OF TRUE ITALIAN PERFUMERY. CODE: XERJOFF" at bounding box center [252, 178] width 221 height 24
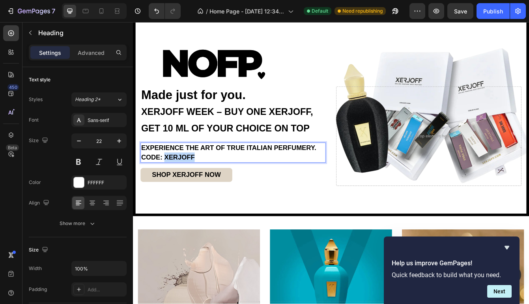
click at [179, 183] on span "CODE: XERJOFF" at bounding box center [175, 183] width 64 height 9
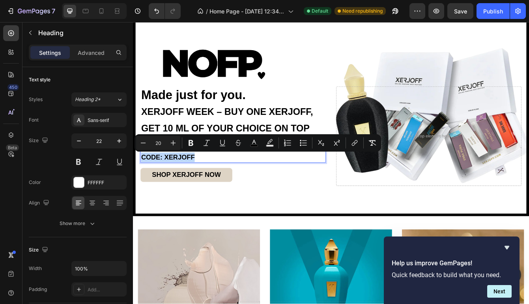
click at [179, 183] on span "CODE: XERJOFF" at bounding box center [175, 183] width 64 height 9
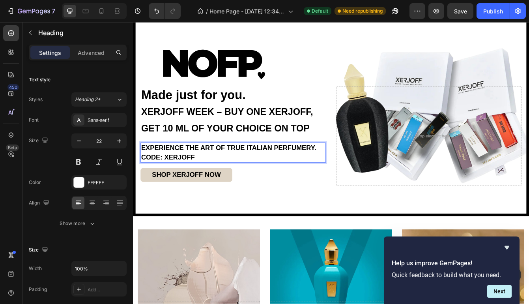
click at [179, 183] on span "CODE: XERJOFF" at bounding box center [175, 183] width 64 height 9
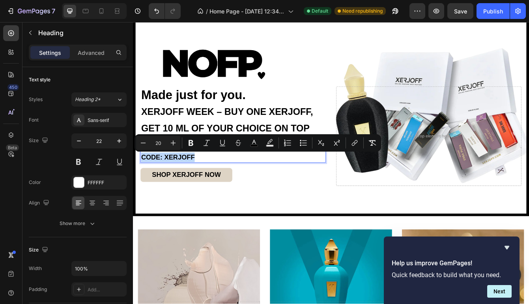
click at [179, 183] on span "CODE: XERJOFF" at bounding box center [175, 183] width 64 height 9
click at [211, 185] on p "EXPERIENCE THE ART OF TRUE ITALIAN PERFUMERY. CODE: XERJOFF" at bounding box center [253, 178] width 220 height 22
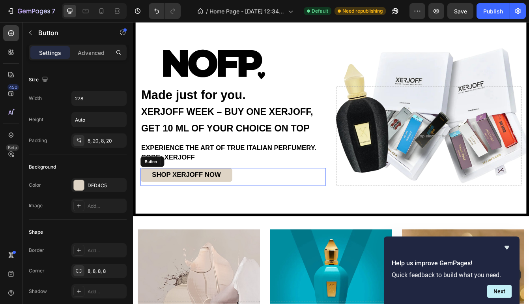
click at [275, 205] on div "SHOP XERJOFF NOW Button" at bounding box center [252, 206] width 221 height 21
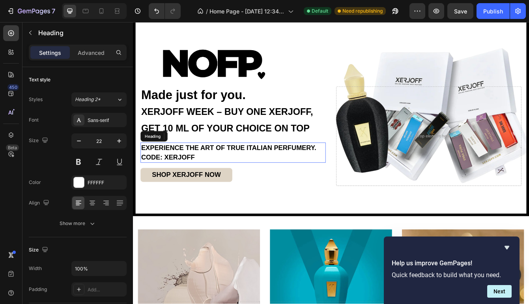
click at [223, 180] on p "⁠⁠⁠⁠⁠⁠⁠ EXPERIENCE THE ART OF TRUE ITALIAN PERFUMERY. CODE: XERJOFF" at bounding box center [253, 178] width 220 height 22
click at [206, 185] on span "CODE: XERJOFF" at bounding box center [175, 183] width 64 height 9
click at [200, 179] on p "EXPERIENCE THE ART OF TRUE ITALIAN PERFUMERY. CODE: XERJOFF" at bounding box center [253, 178] width 220 height 22
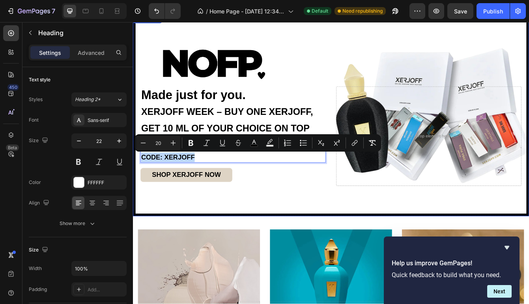
drag, startPoint x: 213, startPoint y: 183, endPoint x: 139, endPoint y: 183, distance: 74.2
click at [139, 183] on div "⁠⁠⁠⁠⁠⁠⁠ Made just for you. XERJOFF WEEK – BUY ONE XERJOFF, GET 10 ML OF YOUR CH…" at bounding box center [369, 168] width 467 height 164
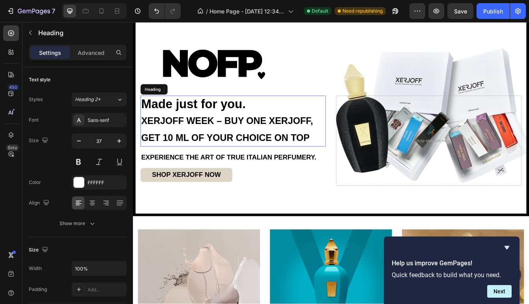
click at [159, 116] on strong "Made just for you." at bounding box center [205, 120] width 125 height 16
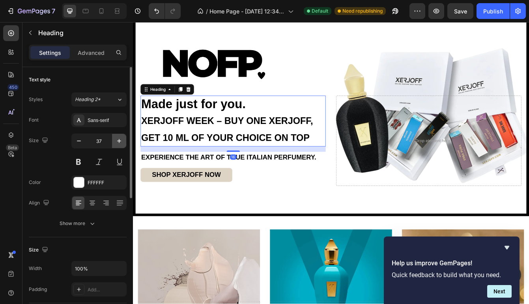
click at [115, 138] on icon "button" at bounding box center [119, 141] width 8 height 8
type input "39"
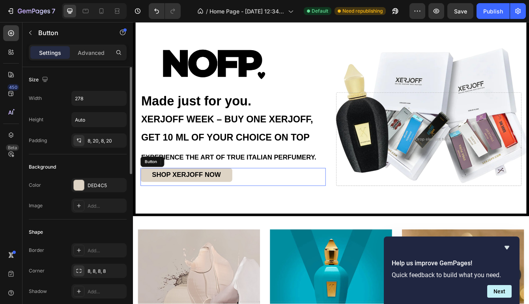
click at [309, 208] on div "SHOP XERJOFF NOW Button" at bounding box center [252, 206] width 221 height 21
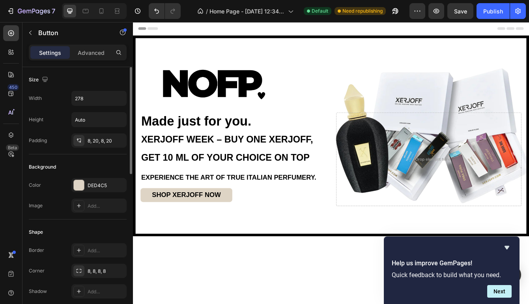
scroll to position [0, 0]
click at [493, 14] on div "Publish" at bounding box center [493, 11] width 20 height 8
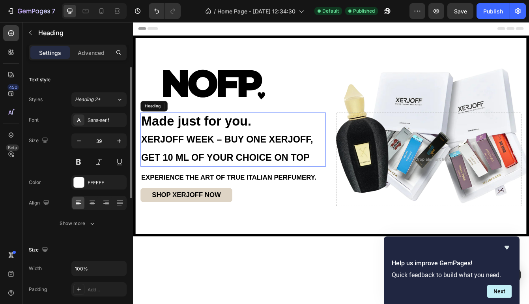
click at [164, 143] on strong "Made just for you." at bounding box center [209, 140] width 132 height 17
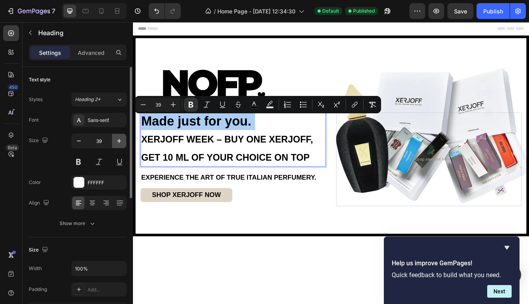
click at [122, 140] on icon "button" at bounding box center [119, 141] width 8 height 8
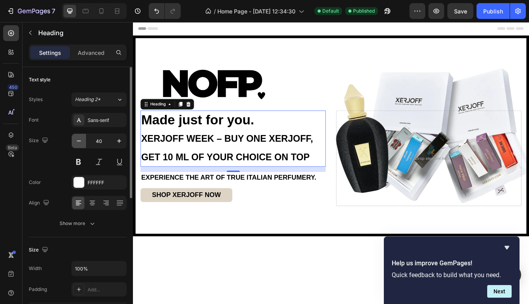
click at [82, 144] on icon "button" at bounding box center [79, 141] width 8 height 8
type input "39"
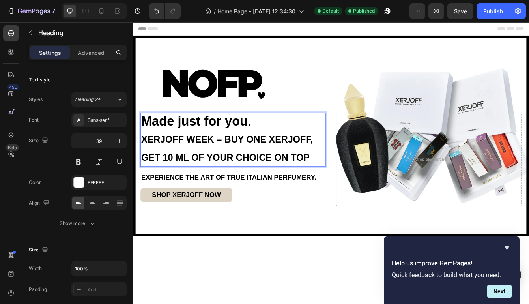
click at [200, 148] on strong "Made just for you." at bounding box center [209, 140] width 132 height 17
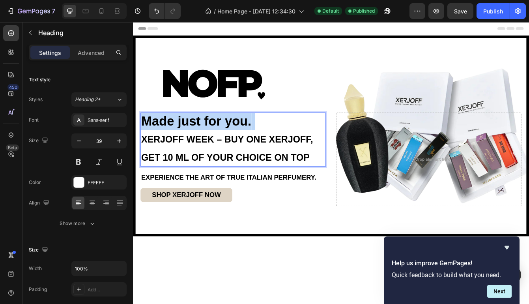
click at [200, 148] on strong "Made just for you." at bounding box center [209, 140] width 132 height 17
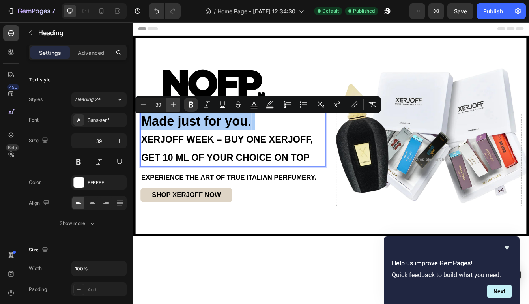
click at [174, 105] on icon "Editor contextual toolbar" at bounding box center [173, 104] width 5 height 5
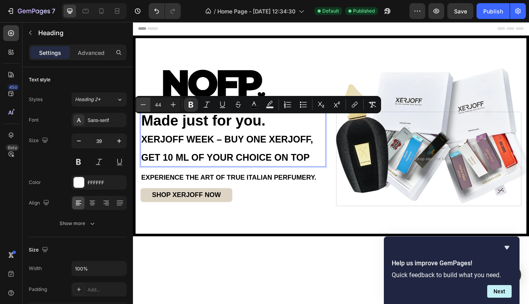
click at [145, 104] on icon "Editor contextual toolbar" at bounding box center [143, 105] width 8 height 8
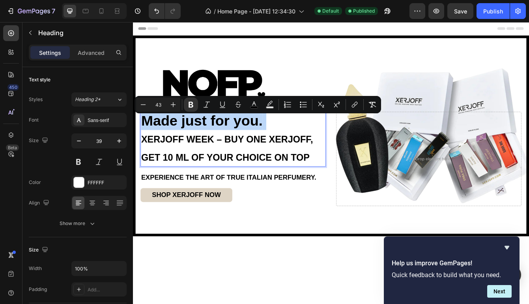
type input "28"
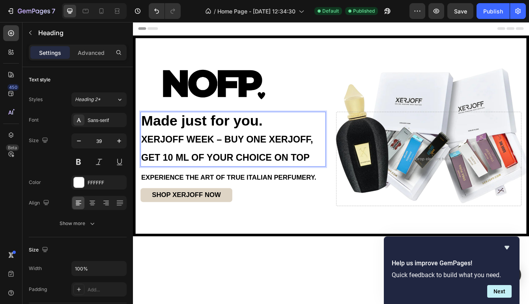
click at [154, 162] on strong "XERJOFF WEEK – BUY ONE XERJOFF, GET 10 ML OF YOUR CHOICE ON TOP" at bounding box center [245, 173] width 205 height 34
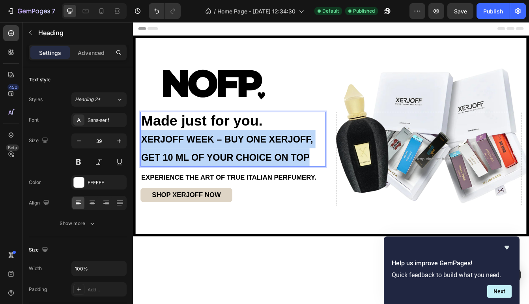
click at [154, 162] on strong "XERJOFF WEEK – BUY ONE XERJOFF, GET 10 ML OF YOUR CHOICE ON TOP" at bounding box center [245, 173] width 205 height 34
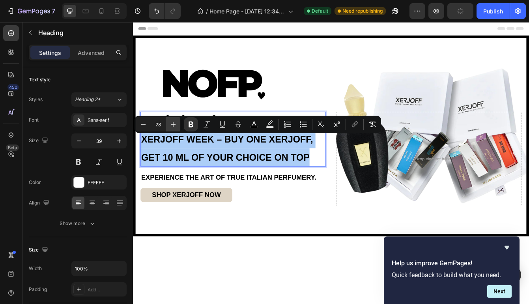
click at [175, 125] on icon "Editor contextual toolbar" at bounding box center [173, 124] width 8 height 8
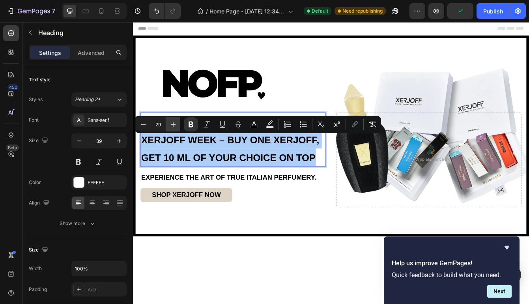
click at [175, 125] on icon "Editor contextual toolbar" at bounding box center [173, 124] width 8 height 8
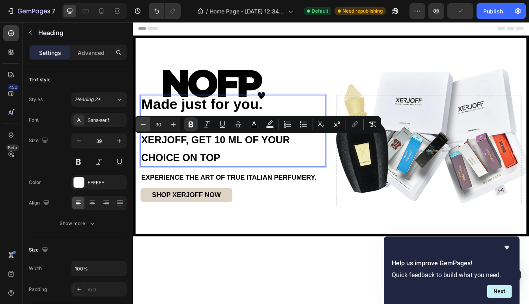
click at [144, 126] on icon "Editor contextual toolbar" at bounding box center [143, 124] width 8 height 8
type input "29"
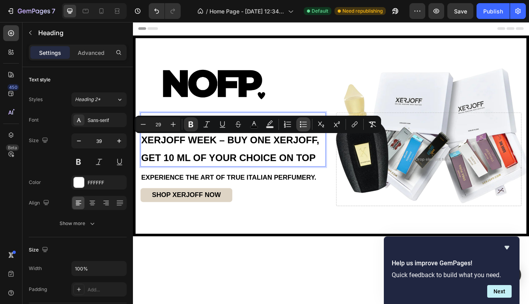
click at [303, 122] on icon "Editor contextual toolbar" at bounding box center [304, 121] width 5 height 0
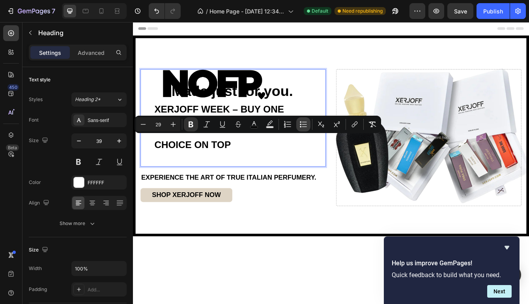
click at [303, 122] on icon "Editor contextual toolbar" at bounding box center [304, 121] width 5 height 0
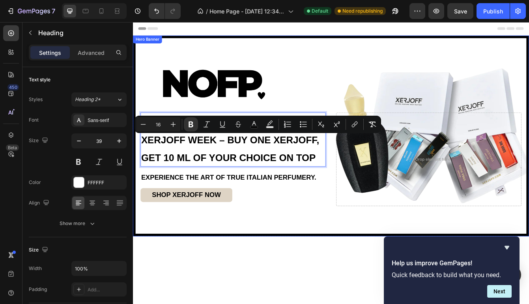
click at [285, 254] on div "Made just for you. XERJOFF WEEK – BUY ONE XERJOFF, GET 10 ML OF YOUR CHOICE ON …" at bounding box center [369, 196] width 467 height 157
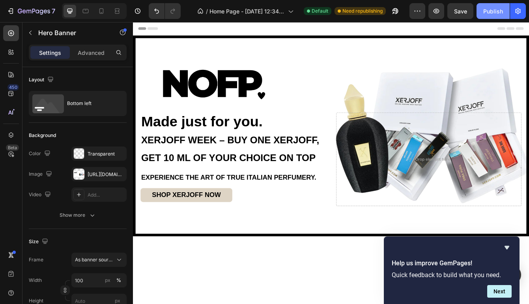
click at [493, 14] on div "Publish" at bounding box center [493, 11] width 20 height 8
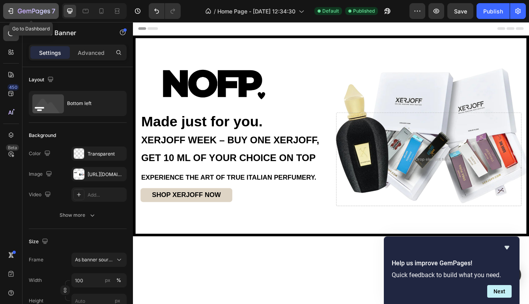
click at [7, 10] on icon "button" at bounding box center [11, 11] width 8 height 8
